Goal: Task Accomplishment & Management: Manage account settings

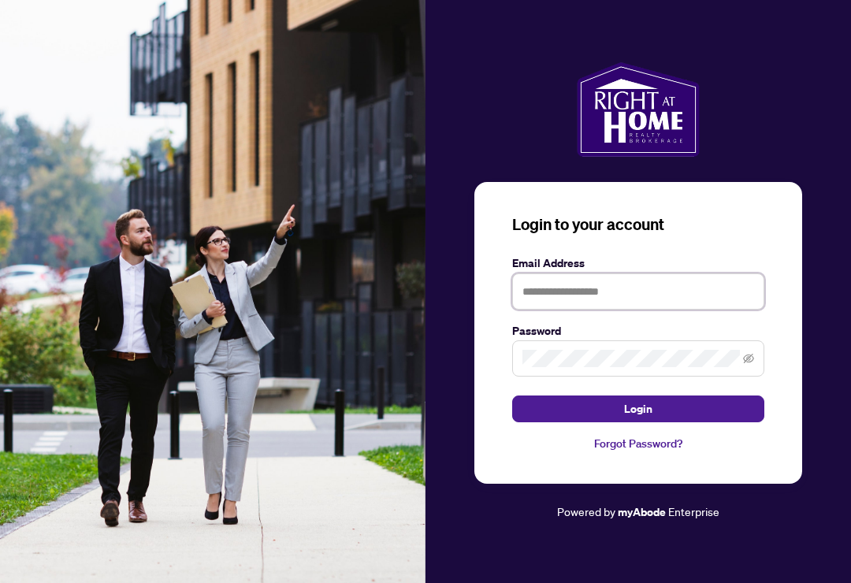
click at [697, 300] on input "text" at bounding box center [638, 291] width 252 height 36
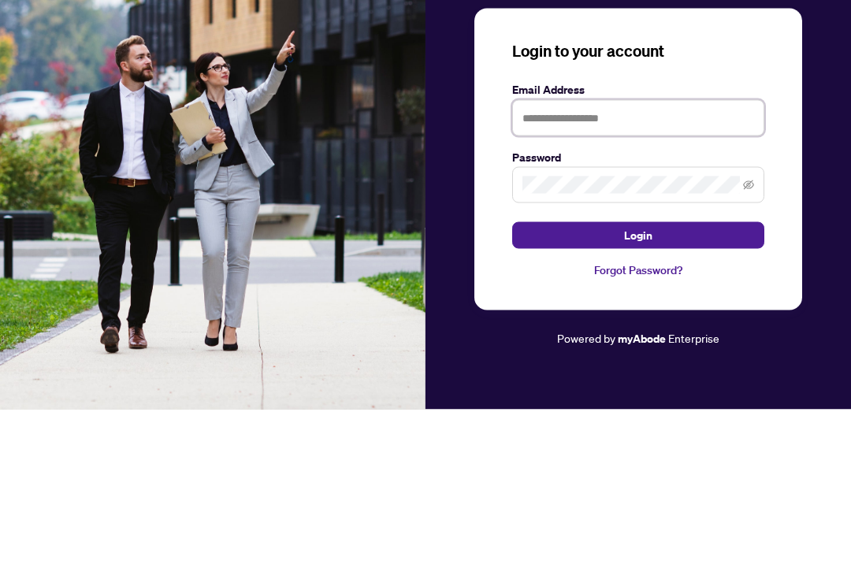
type input "**********"
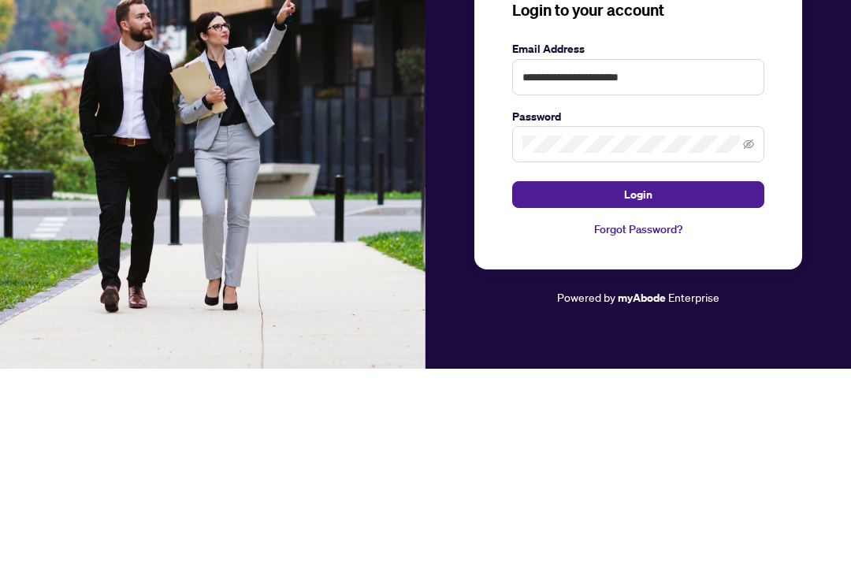
click at [666, 396] on button "Login" at bounding box center [638, 409] width 252 height 27
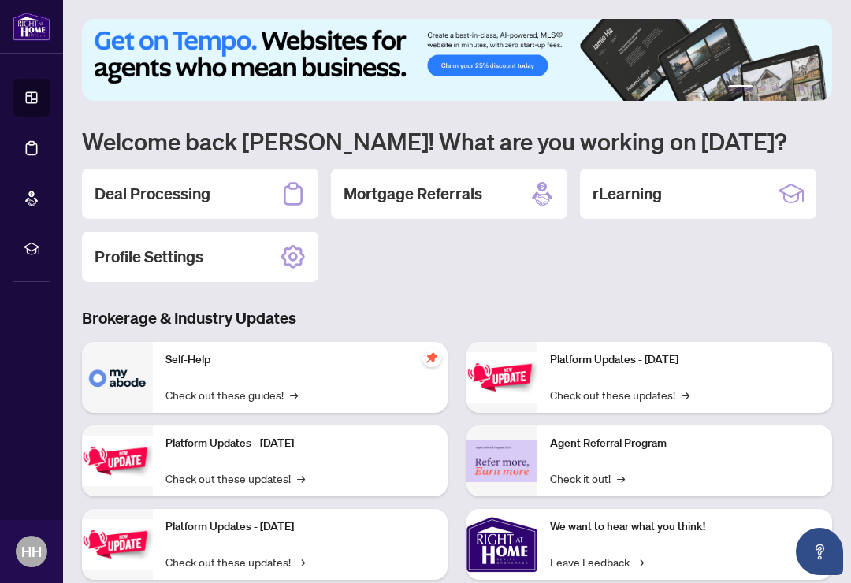
click at [117, 199] on h2 "Deal Processing" at bounding box center [153, 194] width 116 height 22
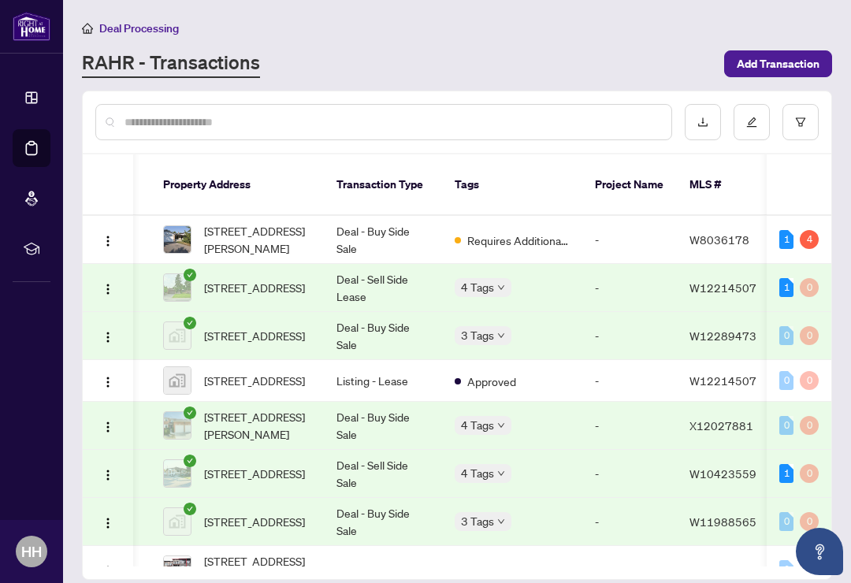
click at [290, 223] on span "[STREET_ADDRESS][PERSON_NAME]" at bounding box center [257, 239] width 107 height 35
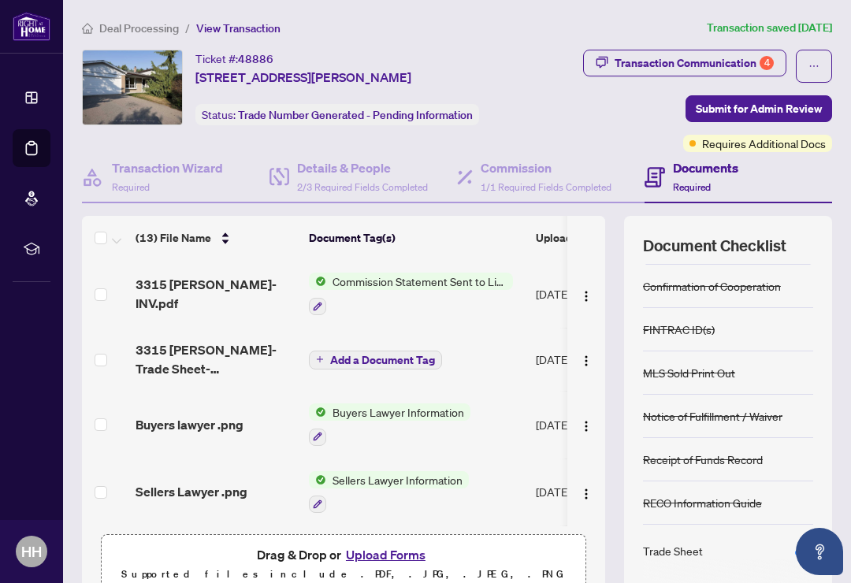
scroll to position [-1, 0]
click at [762, 58] on div "4" at bounding box center [767, 63] width 14 height 14
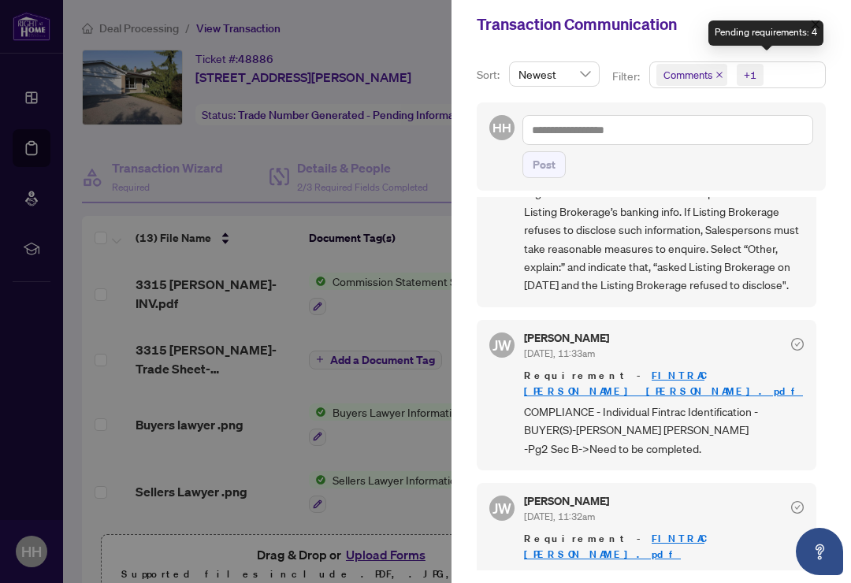
scroll to position [804, 0]
click at [35, 145] on div at bounding box center [425, 291] width 851 height 583
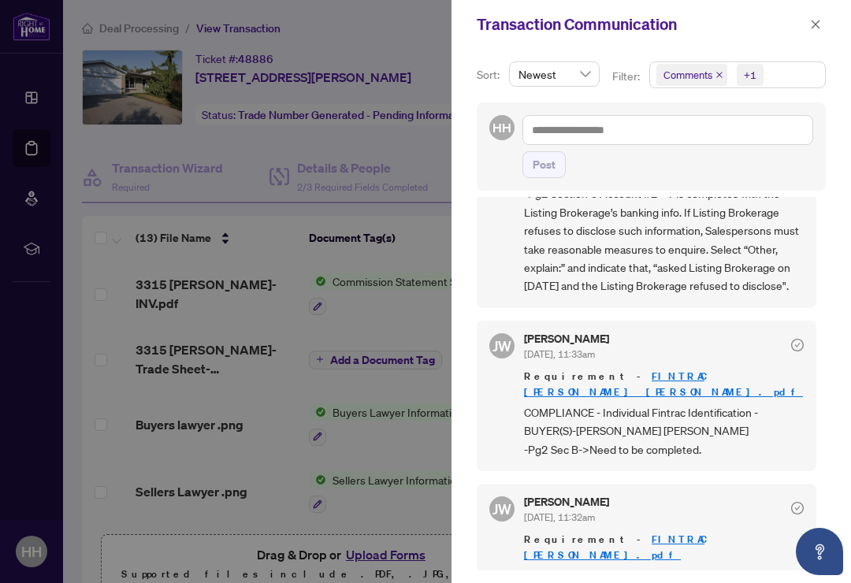
click at [812, 21] on icon "close" at bounding box center [815, 24] width 11 height 11
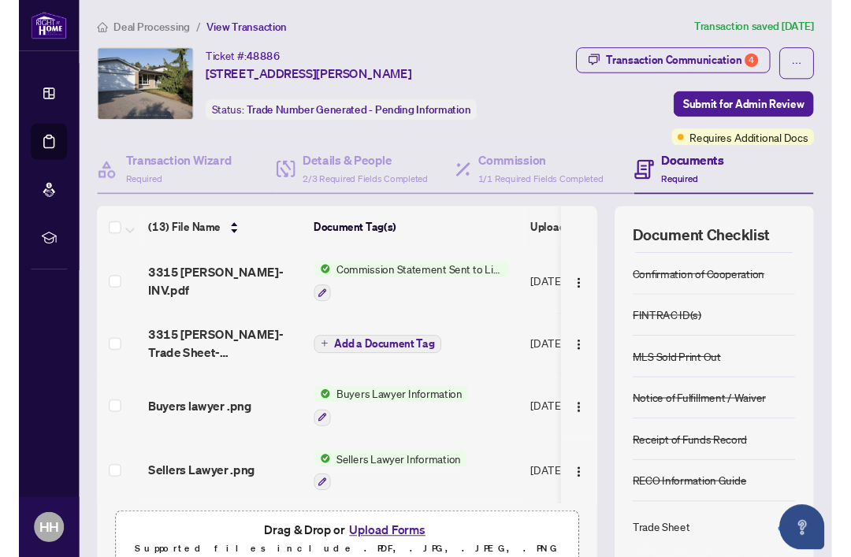
scroll to position [0, 0]
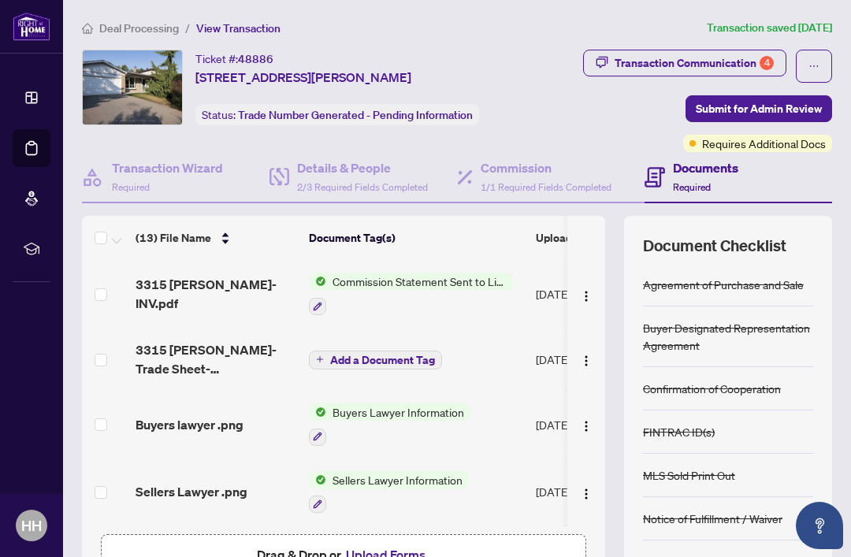
click at [746, 71] on div "Transaction Communication 4" at bounding box center [694, 62] width 159 height 25
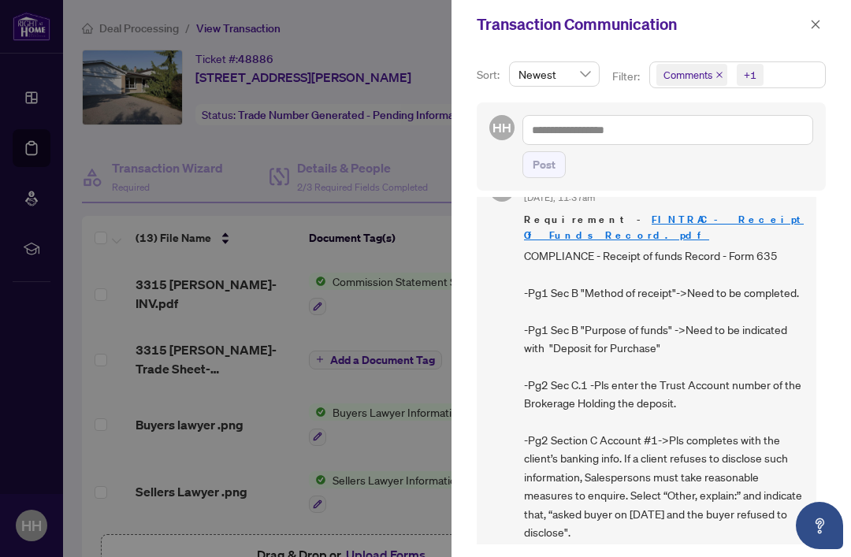
scroll to position [370, 0]
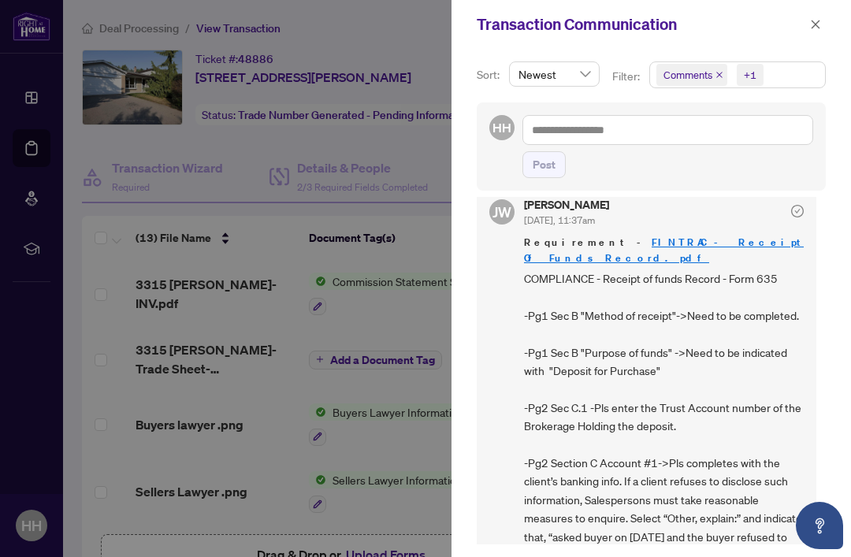
click at [816, 28] on icon "close" at bounding box center [815, 24] width 11 height 11
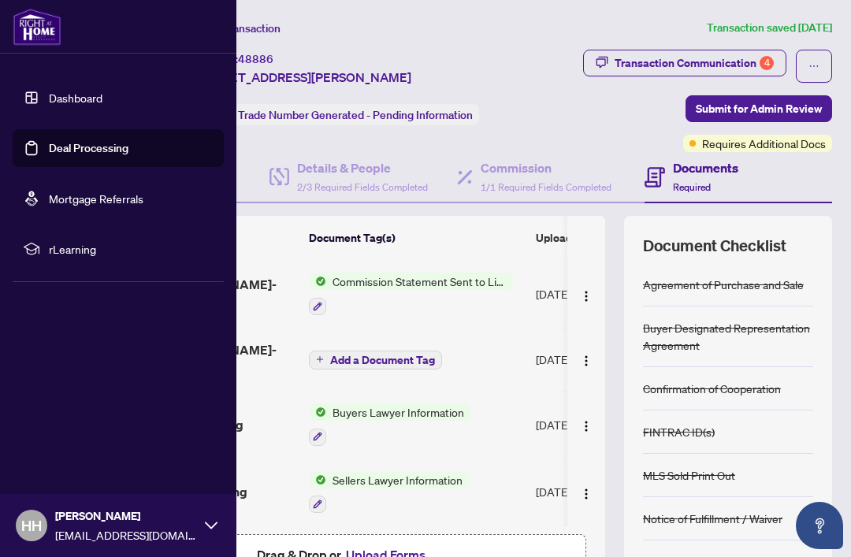
click at [49, 143] on link "Deal Processing" at bounding box center [89, 148] width 80 height 14
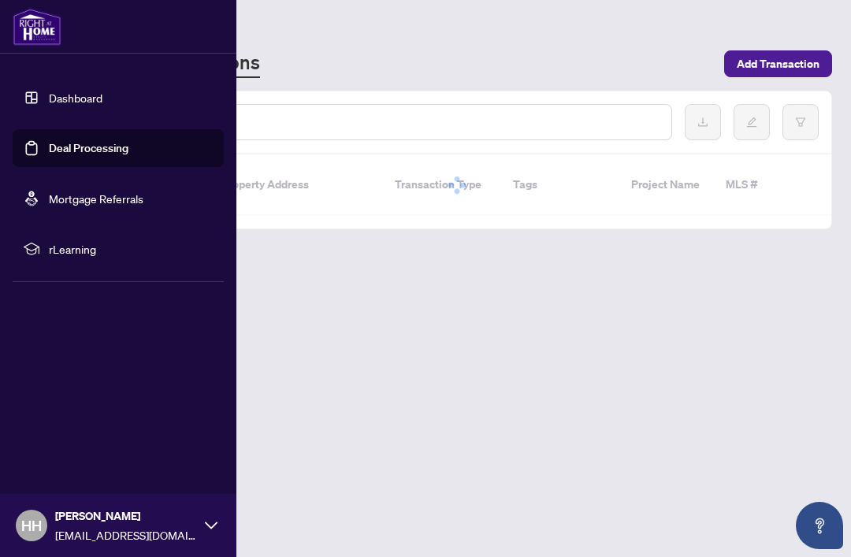
click at [111, 149] on link "Deal Processing" at bounding box center [89, 148] width 80 height 14
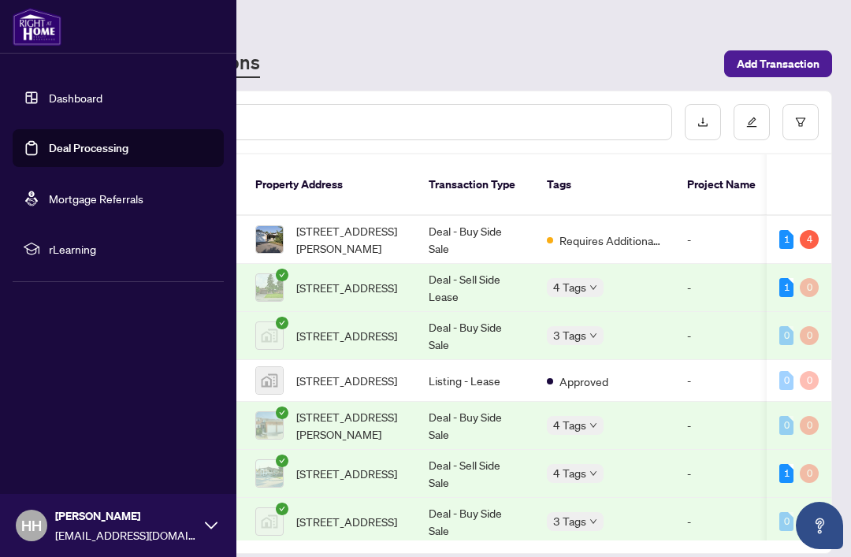
scroll to position [0, 1]
click at [781, 278] on div "1" at bounding box center [786, 287] width 14 height 19
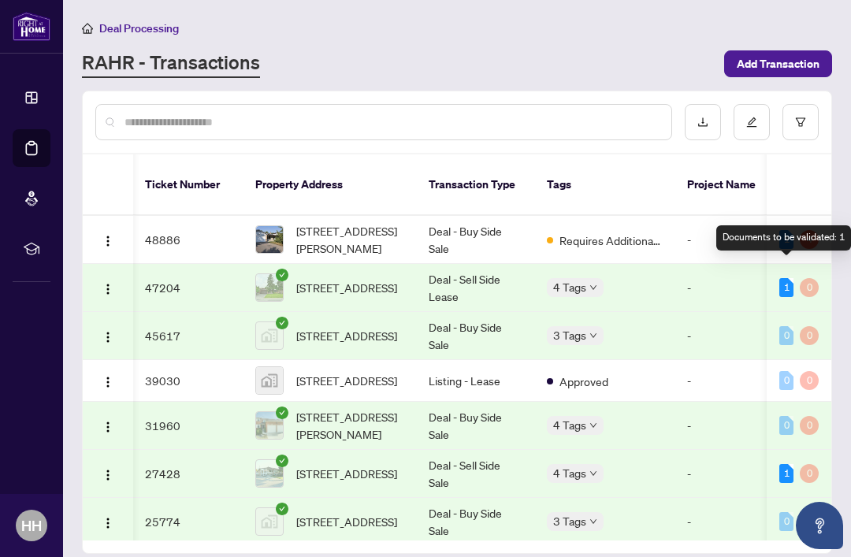
click at [481, 273] on td "Deal - Sell Side Lease" at bounding box center [475, 288] width 118 height 48
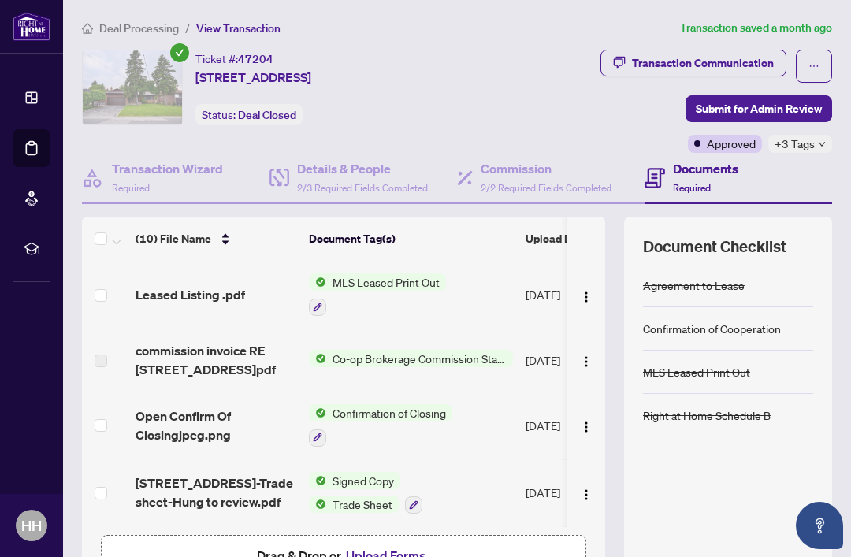
click at [750, 65] on div "Transaction Communication" at bounding box center [703, 62] width 142 height 25
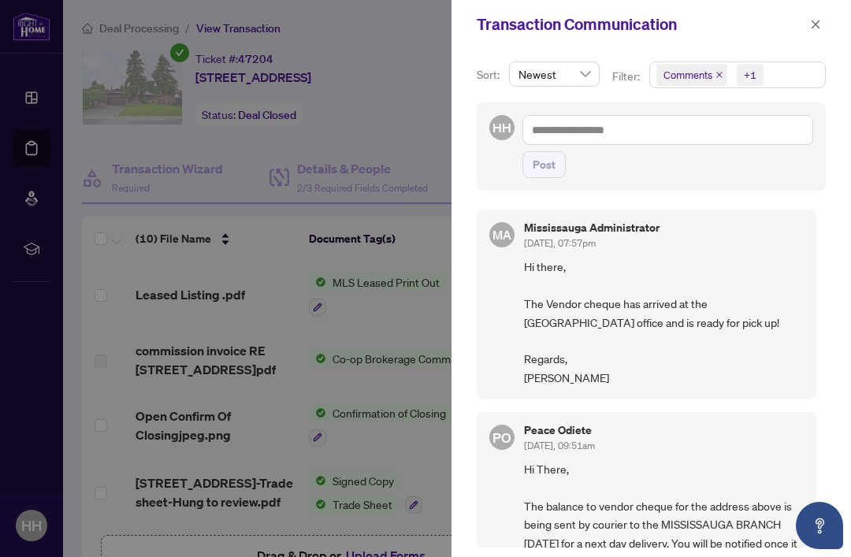
click at [811, 31] on span "button" at bounding box center [815, 24] width 11 height 25
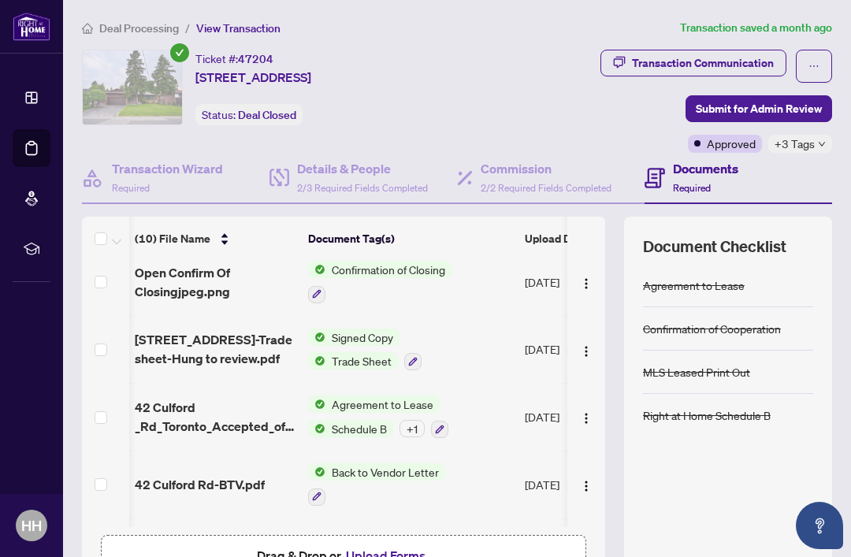
scroll to position [145, 1]
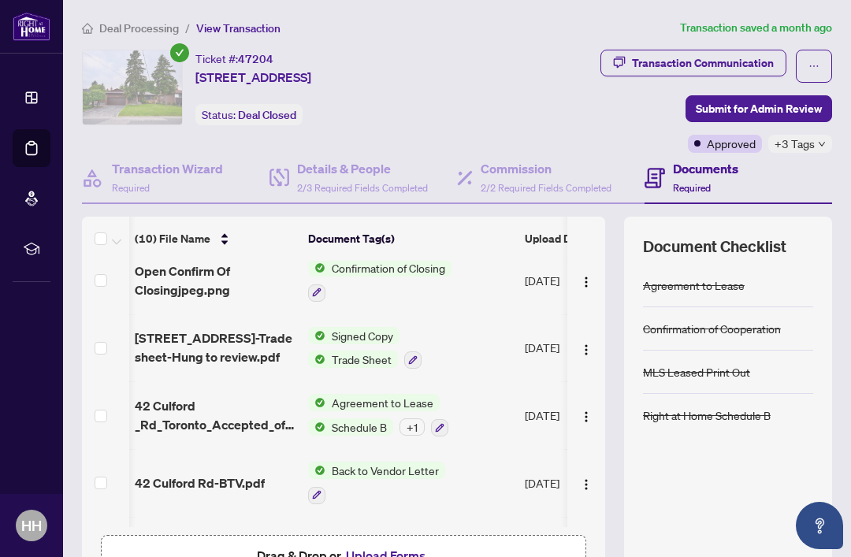
click at [370, 351] on span "Trade Sheet" at bounding box center [361, 359] width 72 height 17
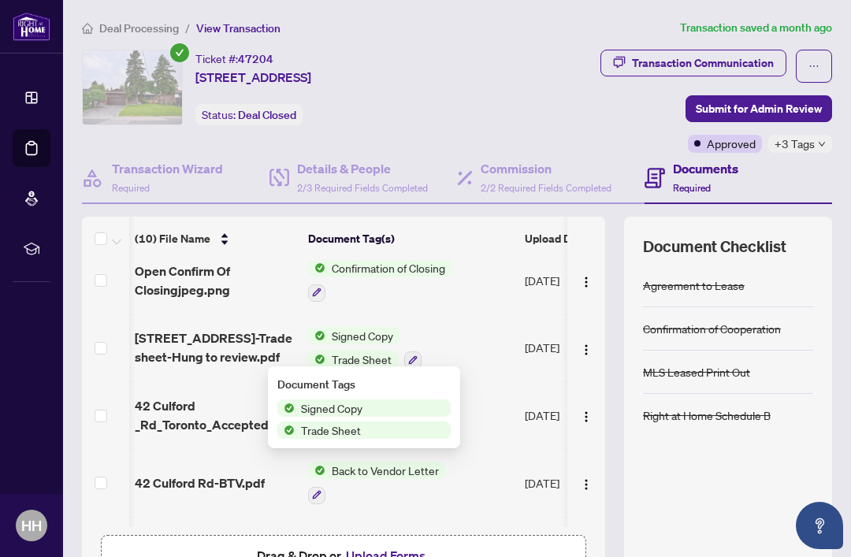
click at [396, 433] on span "Trade Sheet" at bounding box center [363, 430] width 173 height 17
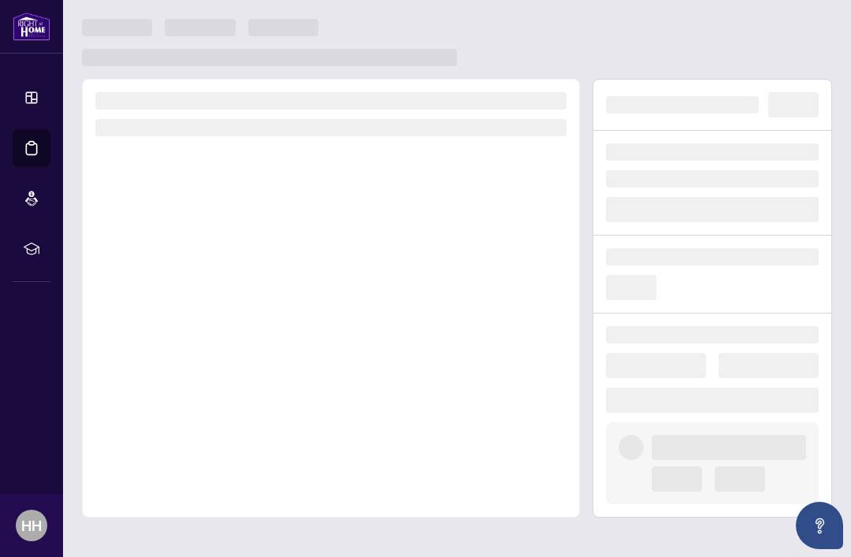
click at [332, 431] on div at bounding box center [331, 298] width 498 height 439
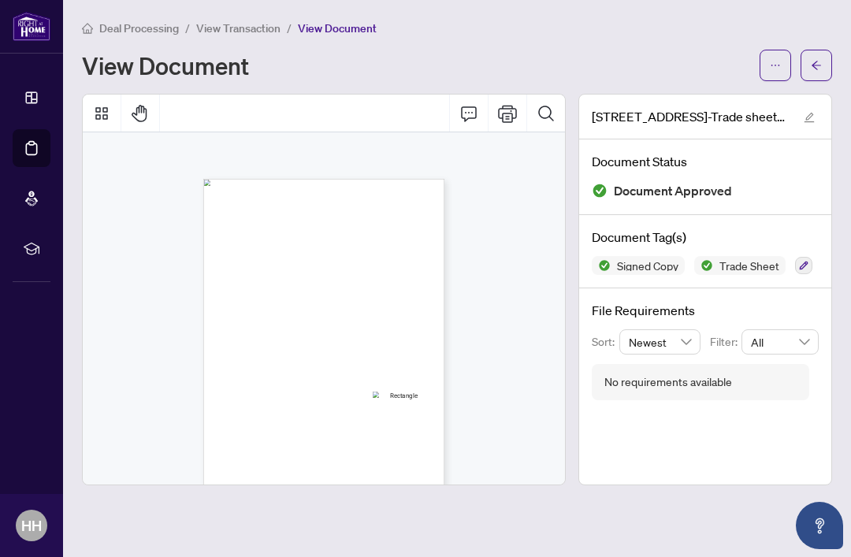
click at [815, 62] on icon "arrow-left" at bounding box center [816, 65] width 9 height 9
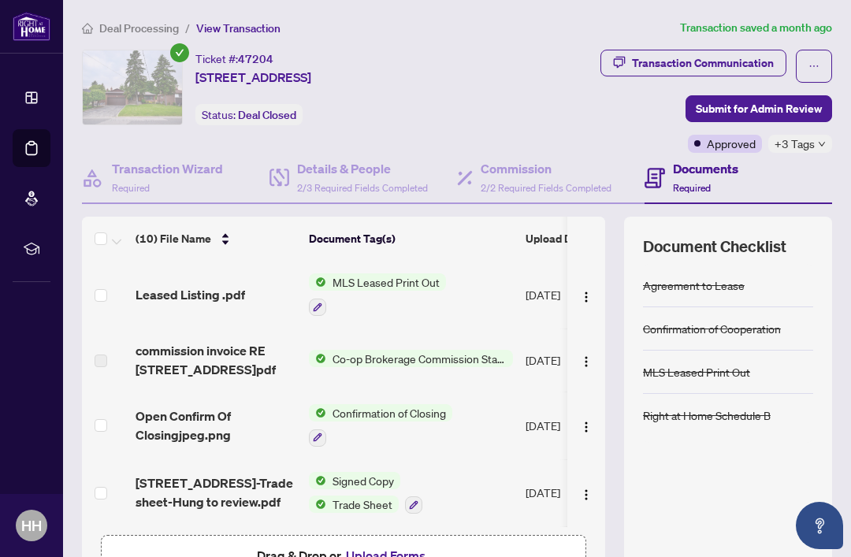
click at [0, 0] on link "Deal Processing" at bounding box center [0, 0] width 0 height 0
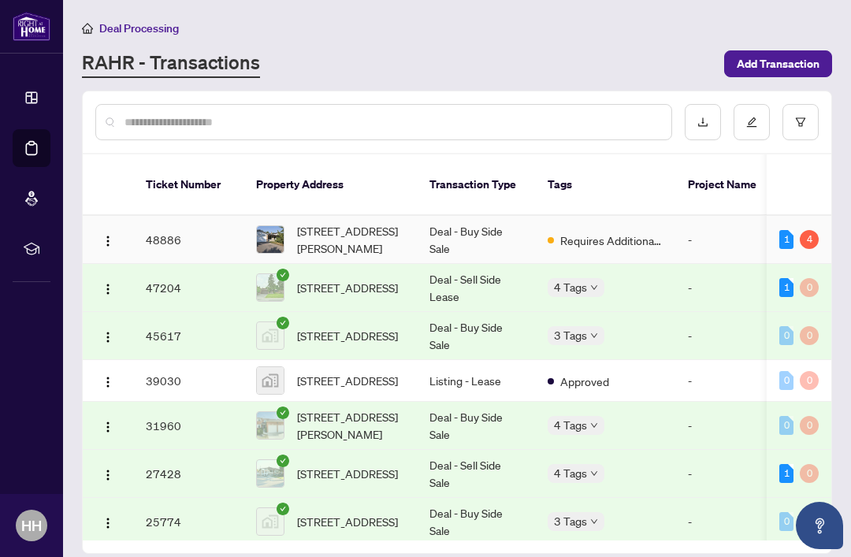
click at [804, 230] on div "4" at bounding box center [809, 239] width 19 height 19
click at [778, 224] on td "1 4" at bounding box center [799, 240] width 65 height 48
click at [654, 236] on td "Requires Additional Docs" at bounding box center [605, 240] width 140 height 48
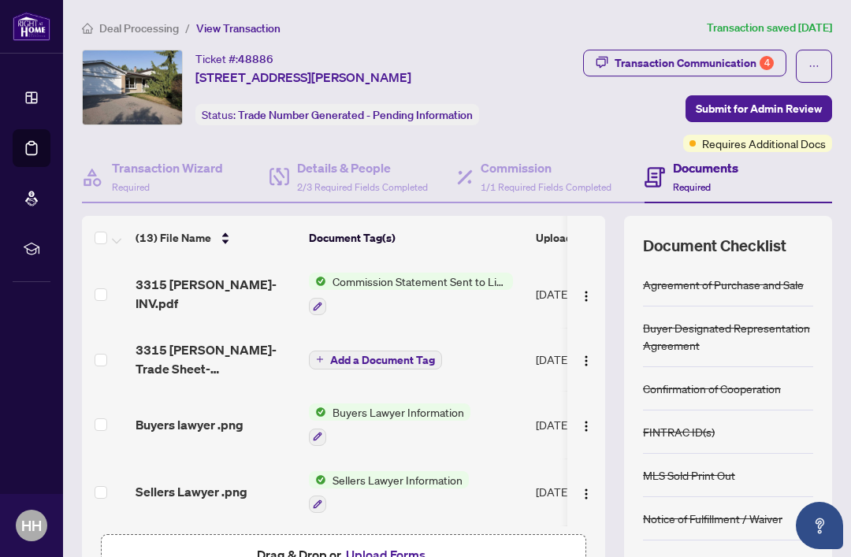
click at [771, 69] on div "Transaction Communication 4" at bounding box center [694, 62] width 159 height 25
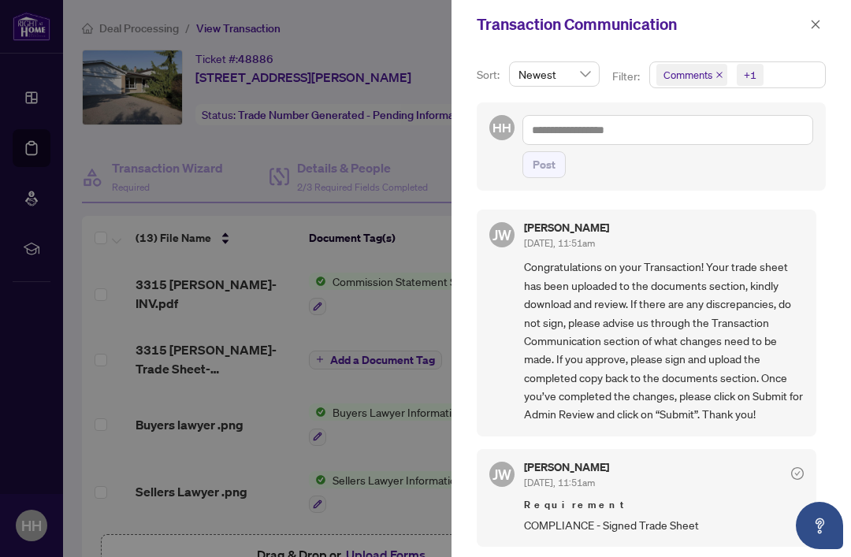
click at [822, 18] on button "button" at bounding box center [815, 24] width 20 height 19
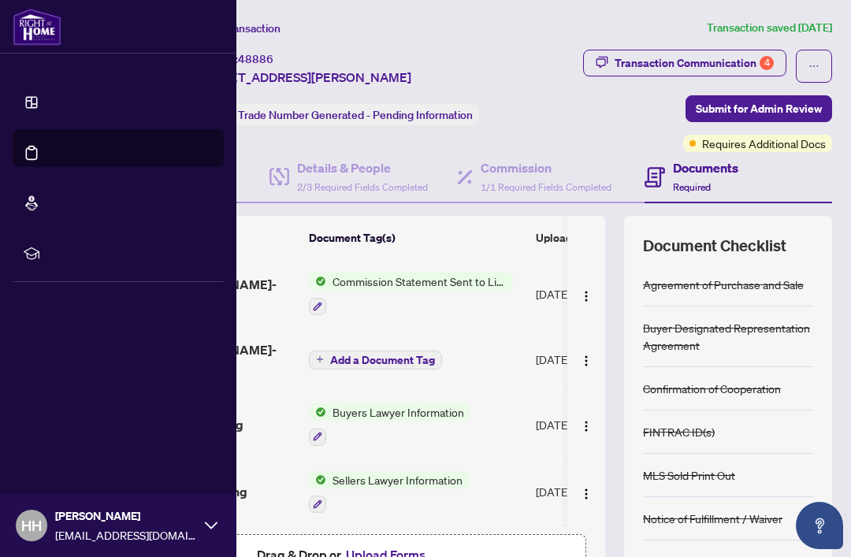
click at [33, 208] on link "Mortgage Referrals" at bounding box center [80, 215] width 95 height 14
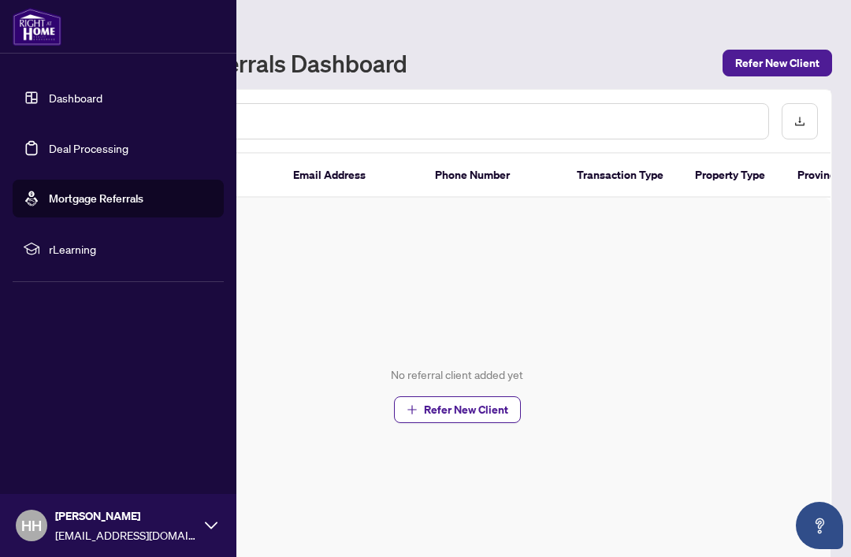
click at [35, 28] on img at bounding box center [37, 27] width 49 height 38
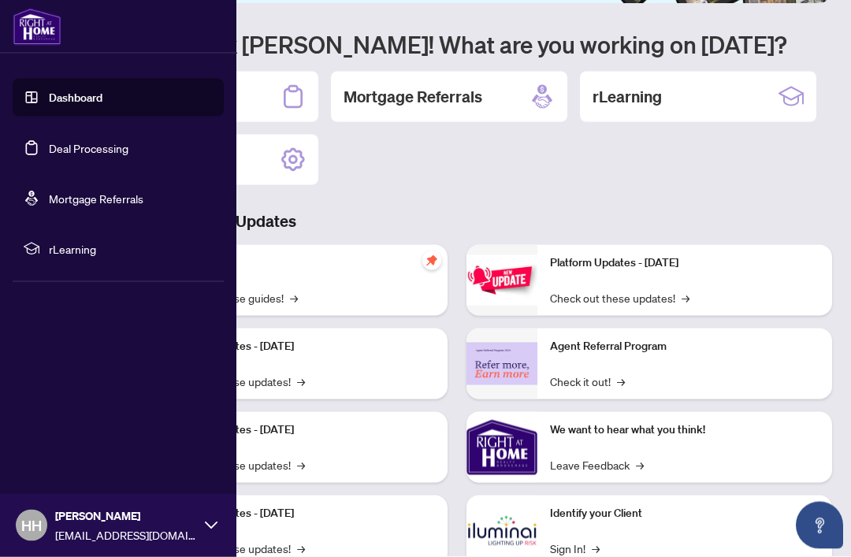
click at [214, 532] on span at bounding box center [211, 525] width 13 height 13
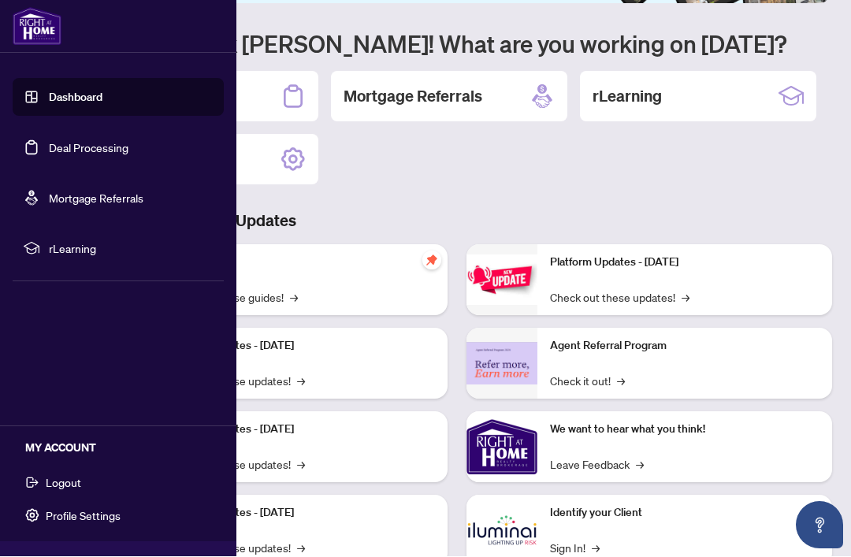
click at [75, 474] on span "Logout" at bounding box center [63, 482] width 35 height 25
